Goal: Information Seeking & Learning: Learn about a topic

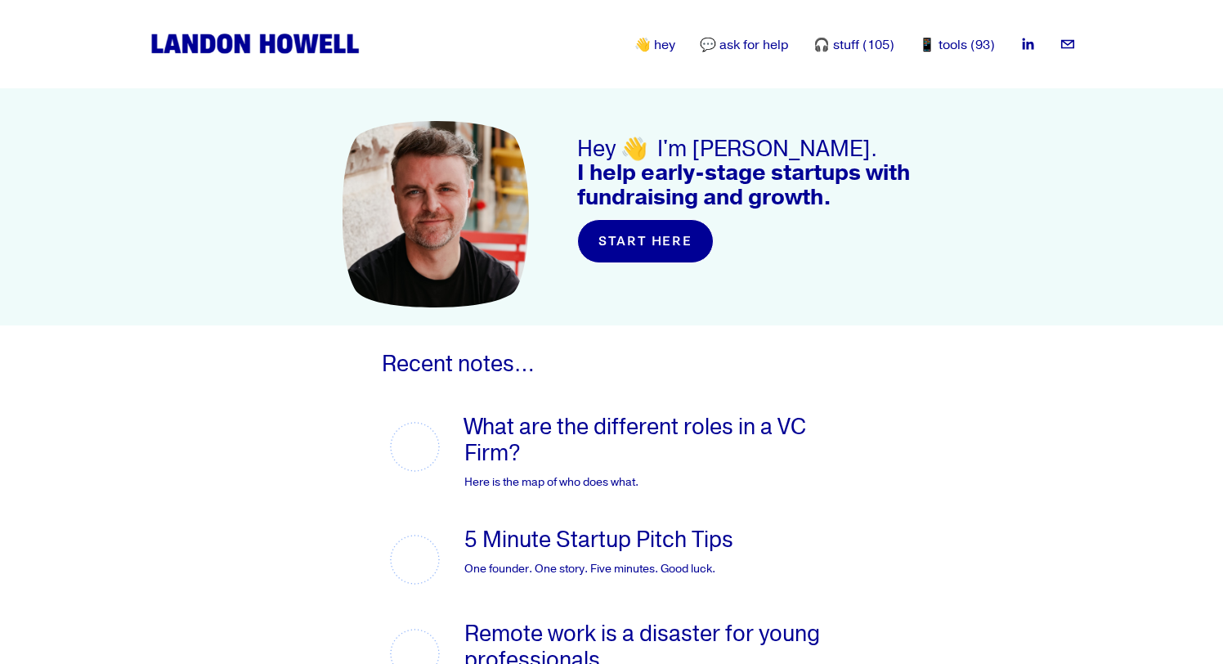
click at [665, 43] on link "👋 hey" at bounding box center [654, 45] width 41 height 20
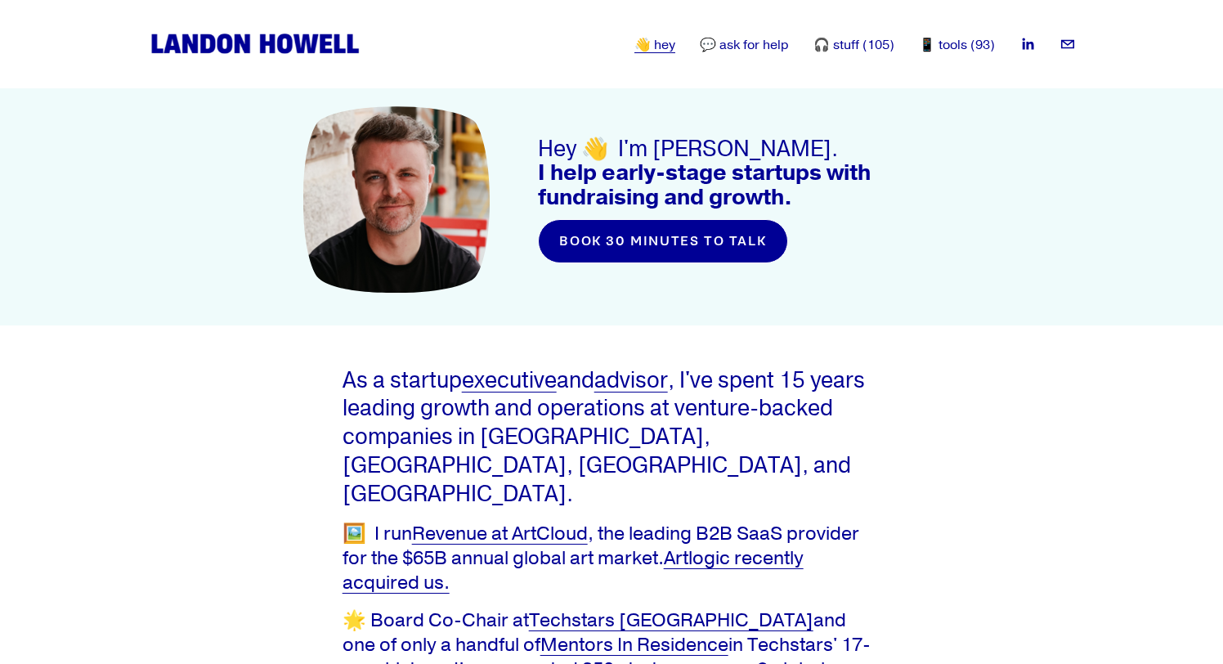
click at [746, 47] on link "💬 ask for help" at bounding box center [744, 45] width 89 height 20
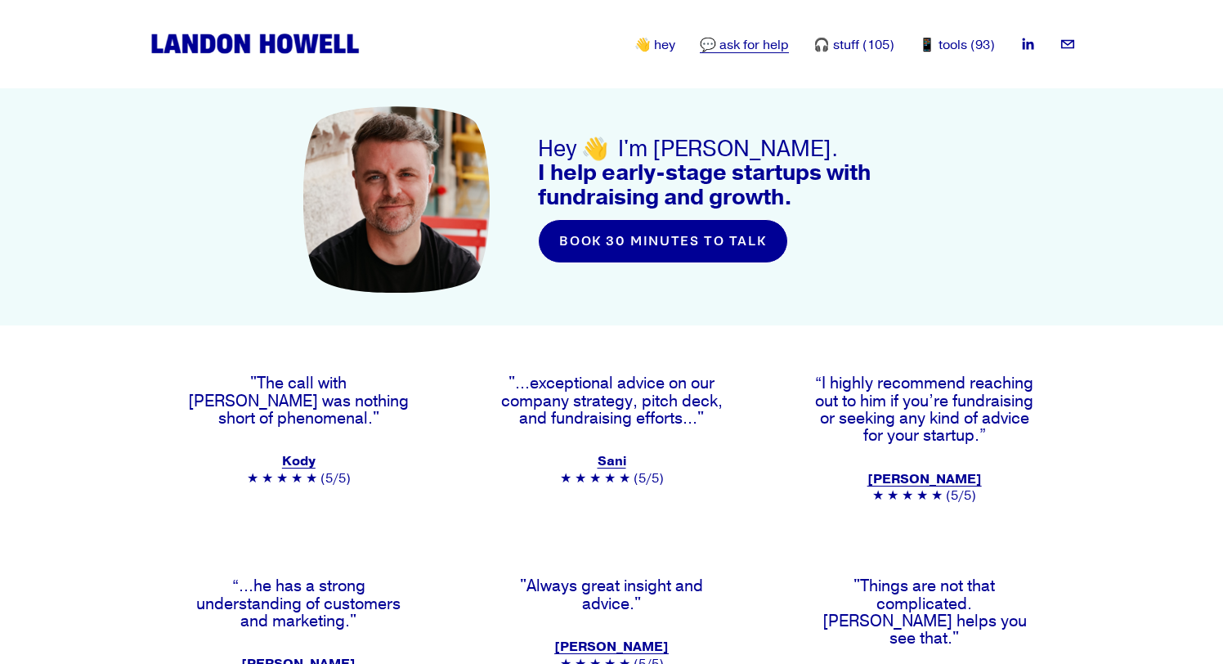
click at [965, 45] on link "📱 tools (93)" at bounding box center [957, 45] width 76 height 20
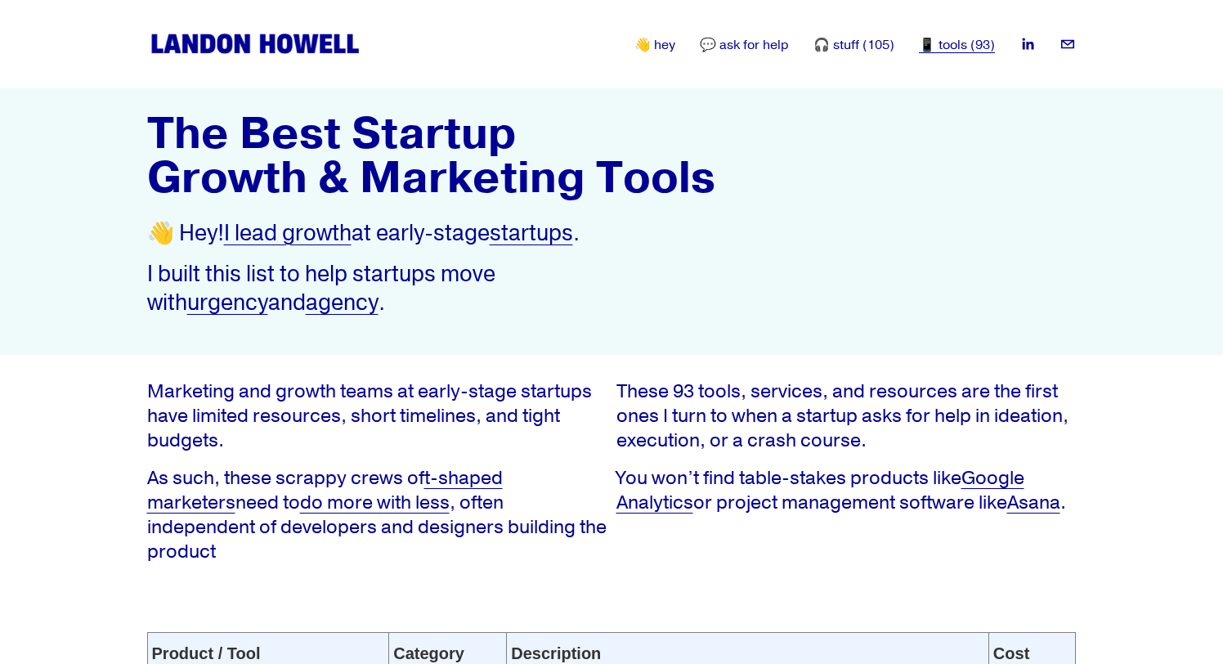
click at [547, 229] on link "startups" at bounding box center [531, 233] width 83 height 28
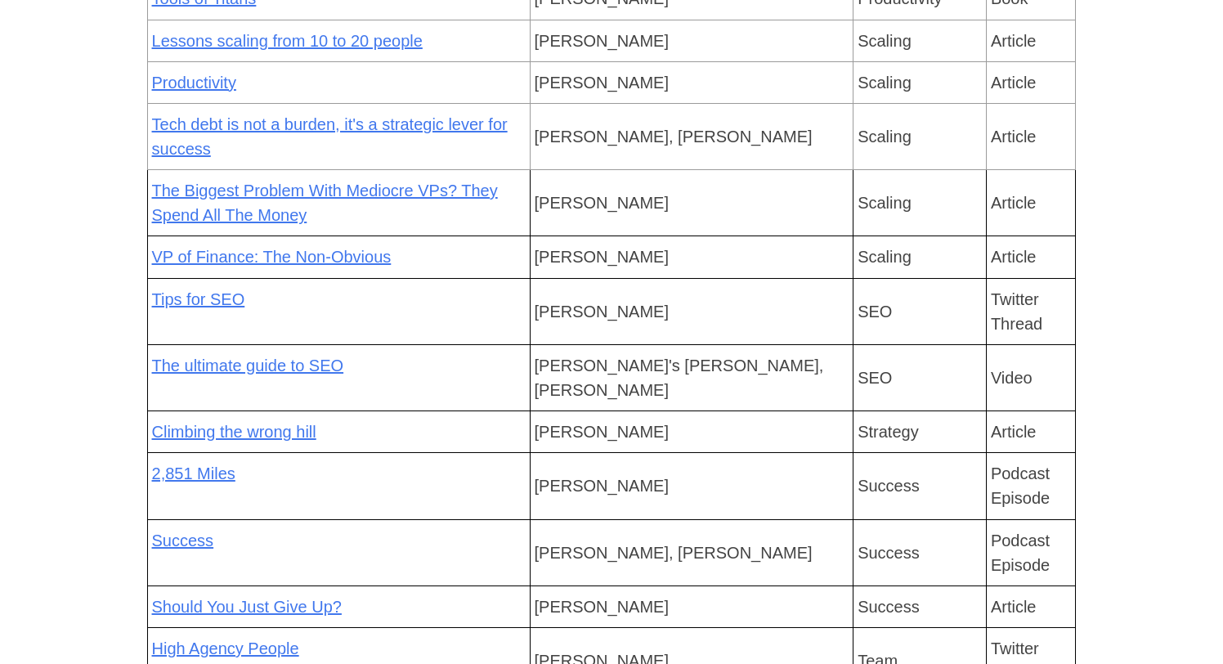
scroll to position [5958, 0]
